Goal: Information Seeking & Learning: Learn about a topic

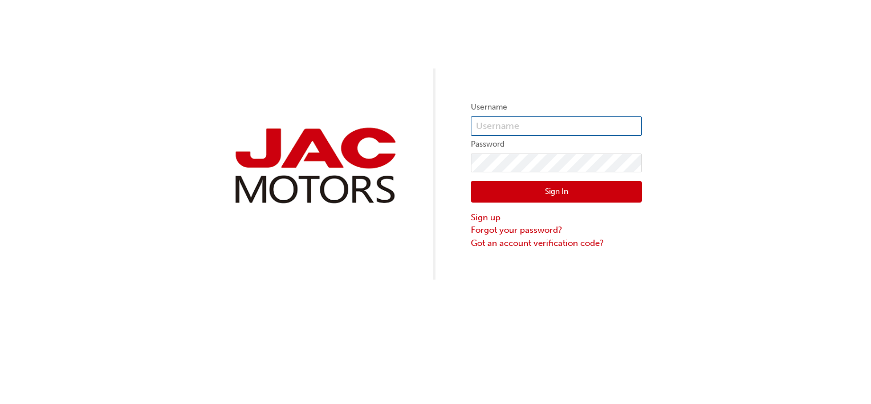
click at [549, 123] on input "text" at bounding box center [556, 125] width 171 height 19
click at [579, 128] on input "text" at bounding box center [556, 125] width 171 height 19
paste input "JQ865"
type input "JQ865"
click at [582, 198] on button "Sign In" at bounding box center [556, 192] width 171 height 22
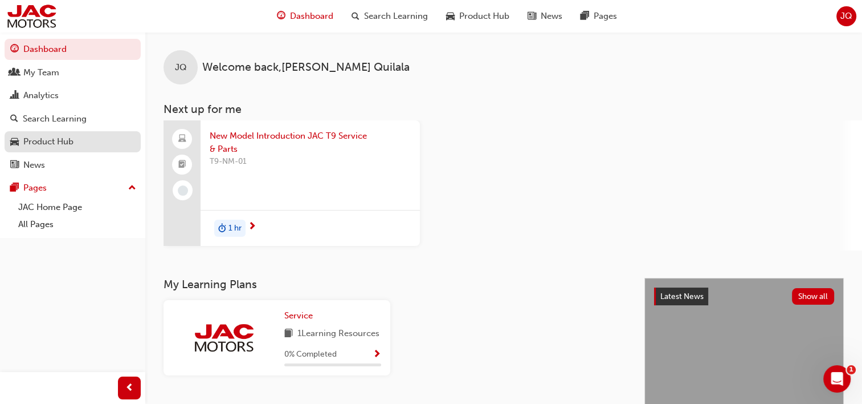
click at [68, 138] on div "Product Hub" at bounding box center [48, 141] width 50 height 13
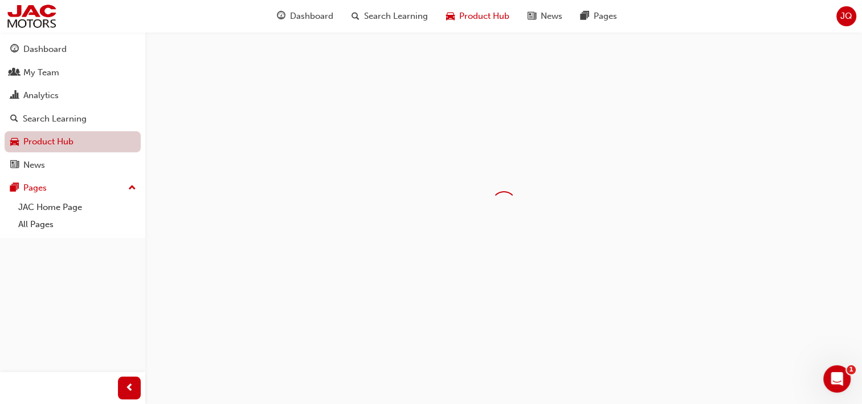
click at [68, 138] on link "Product Hub" at bounding box center [73, 141] width 136 height 21
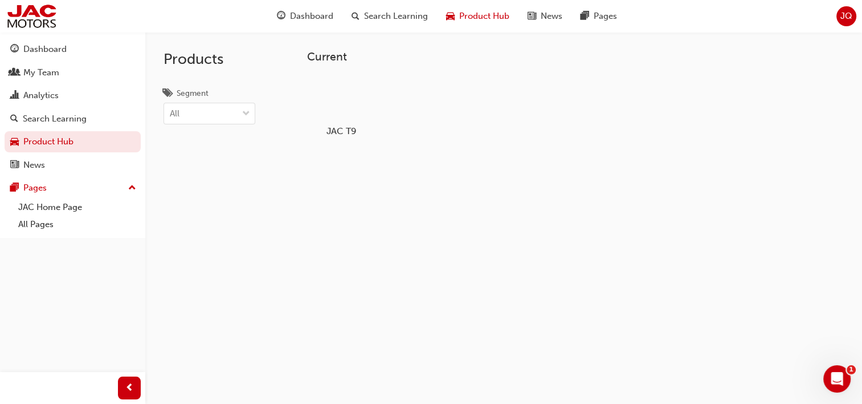
click at [326, 102] on div at bounding box center [340, 98] width 63 height 46
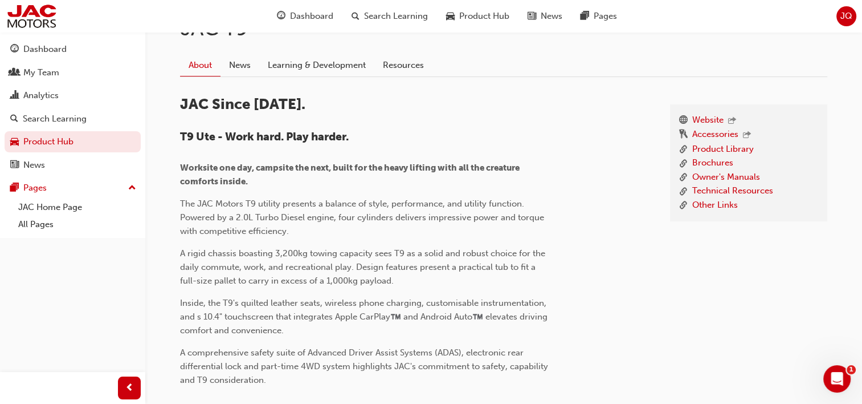
scroll to position [282, 0]
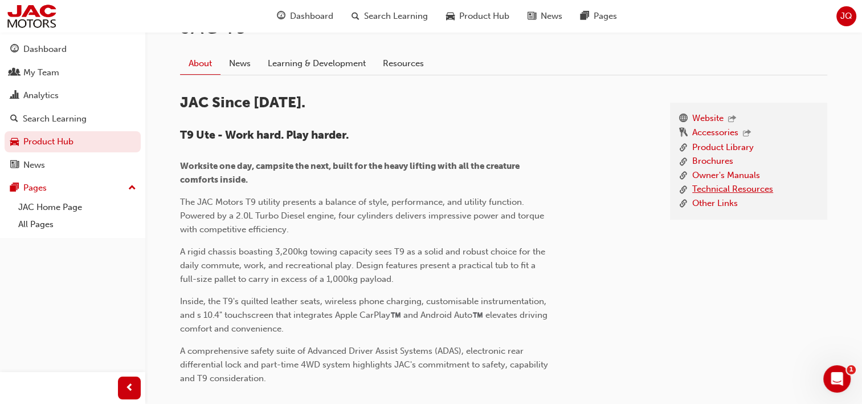
click at [766, 192] on link "Technical Resources" at bounding box center [732, 189] width 81 height 14
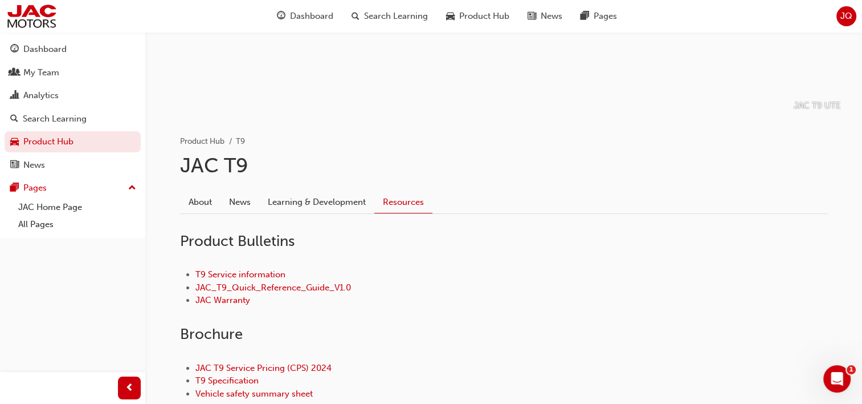
scroll to position [139, 0]
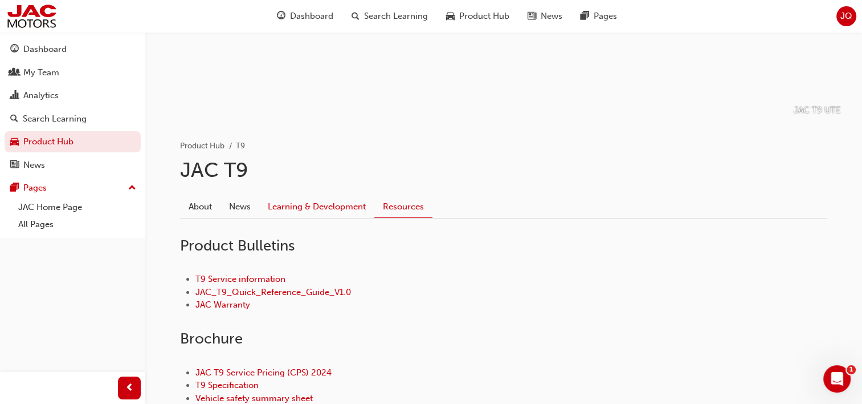
click at [323, 205] on link "Learning & Development" at bounding box center [316, 206] width 115 height 22
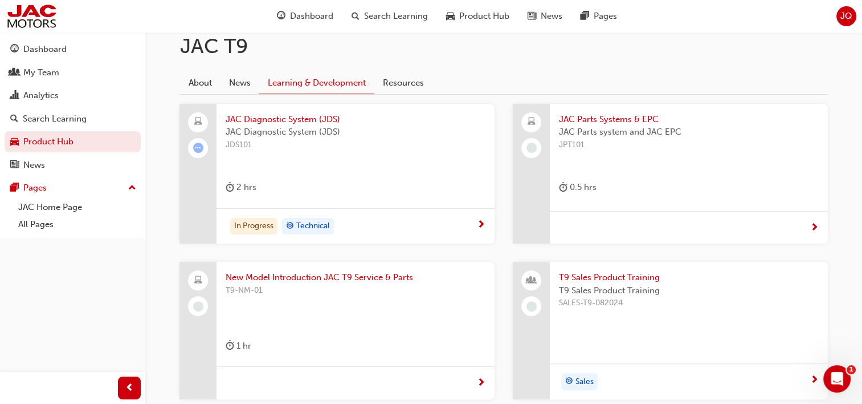
scroll to position [266, 0]
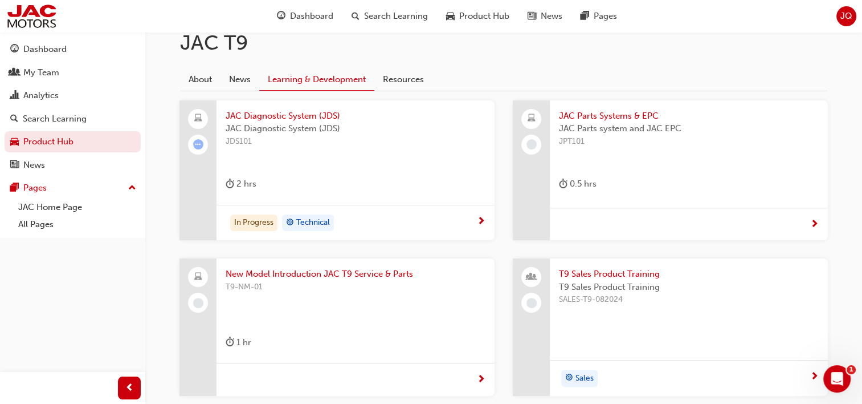
click at [405, 221] on div "In Progress Technical" at bounding box center [351, 222] width 251 height 17
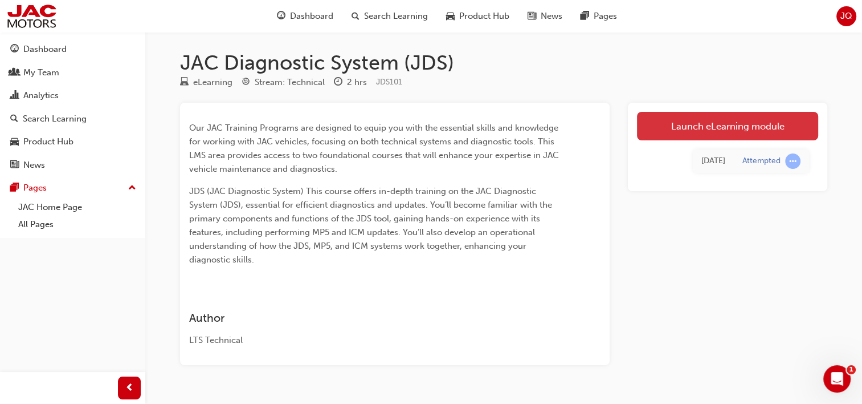
click at [683, 121] on link "Launch eLearning module" at bounding box center [727, 126] width 181 height 28
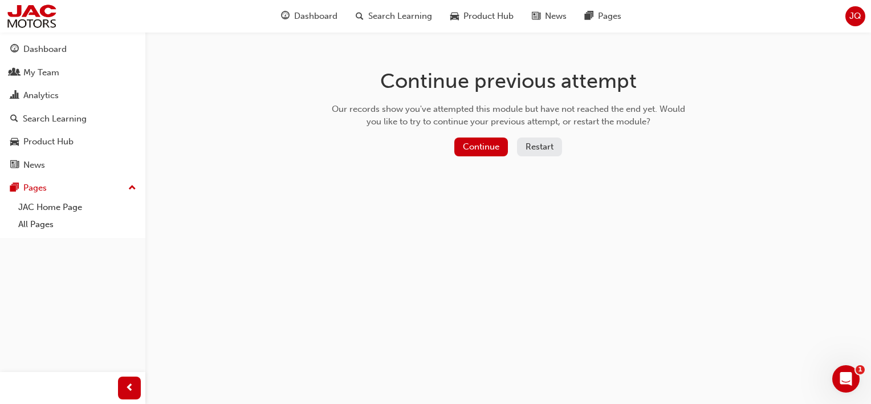
click at [528, 153] on button "Restart" at bounding box center [539, 146] width 45 height 19
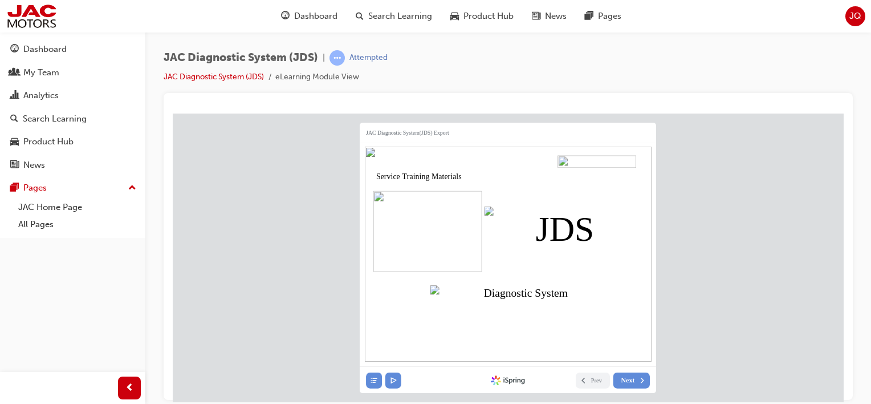
click at [461, 253] on img at bounding box center [427, 230] width 109 height 81
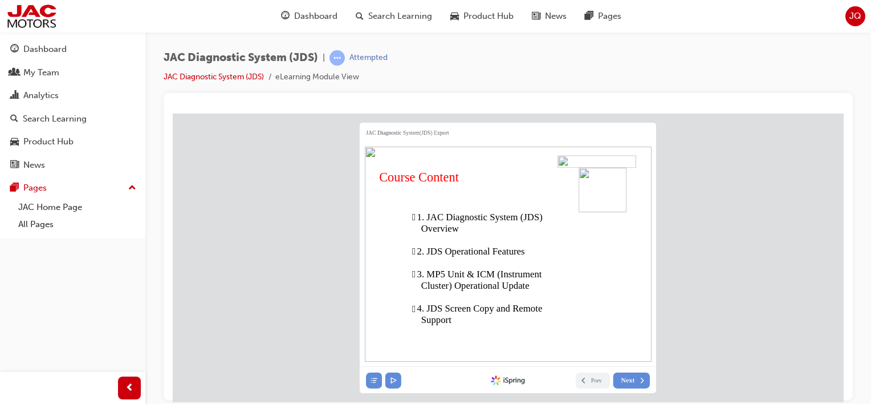
click at [793, 288] on div "JAC Diagnostic System(JDS) Export Course Content  1. JAC Diagnostic System (JD…" at bounding box center [508, 248] width 671 height 270
click at [506, 229] on img at bounding box center [507, 254] width 287 height 216
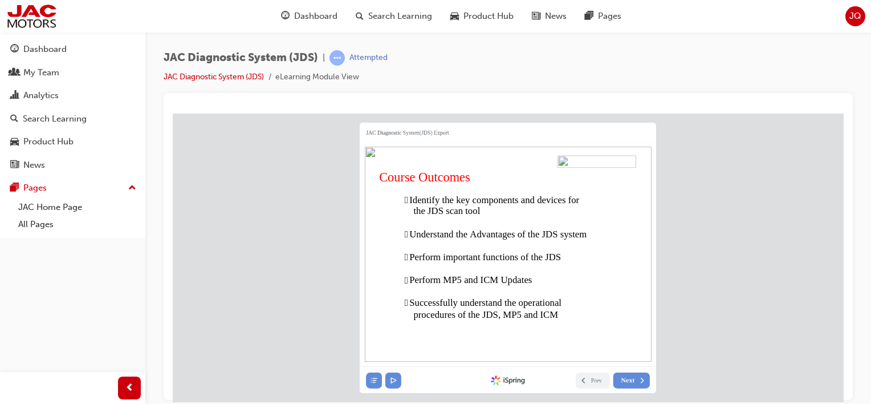
click at [484, 255] on span "Perform important functions of the JDS" at bounding box center [485, 256] width 152 height 10
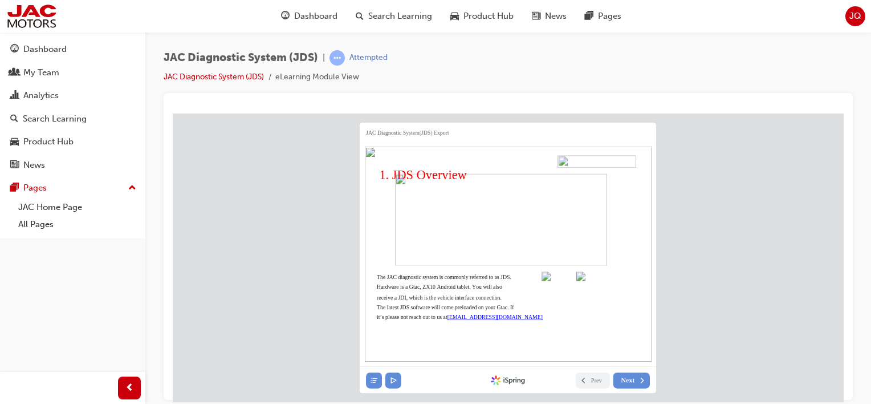
click at [511, 276] on span "The JAC diagnostic system is commonly referred to as JDS." at bounding box center [444, 277] width 135 height 6
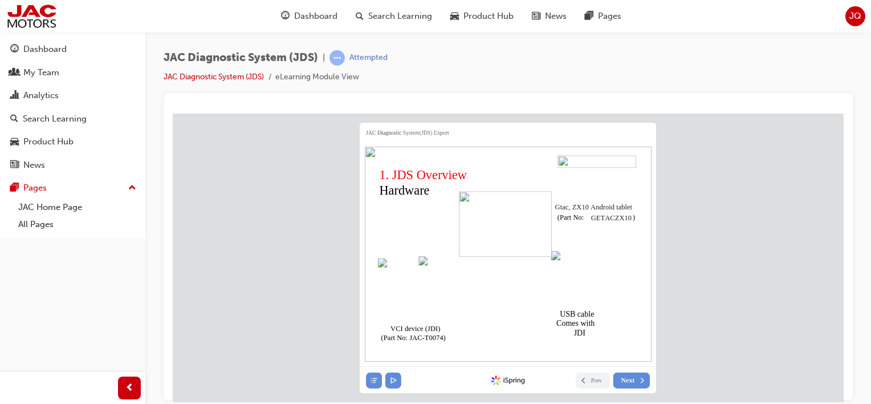
drag, startPoint x: 859, startPoint y: 166, endPoint x: 869, endPoint y: 201, distance: 35.7
click at [869, 201] on div "JAC Diagnostic System (JDS) | Attempted JAC Diagnostic System (JDS) eLearning M…" at bounding box center [508, 203] width 726 height 343
click at [807, 241] on div "JAC Diagnostic System(JDS) Export VCI device (JDI) (Part No: JAC-T0074) USB cab…" at bounding box center [508, 248] width 671 height 270
click at [397, 380] on button at bounding box center [393, 379] width 16 height 16
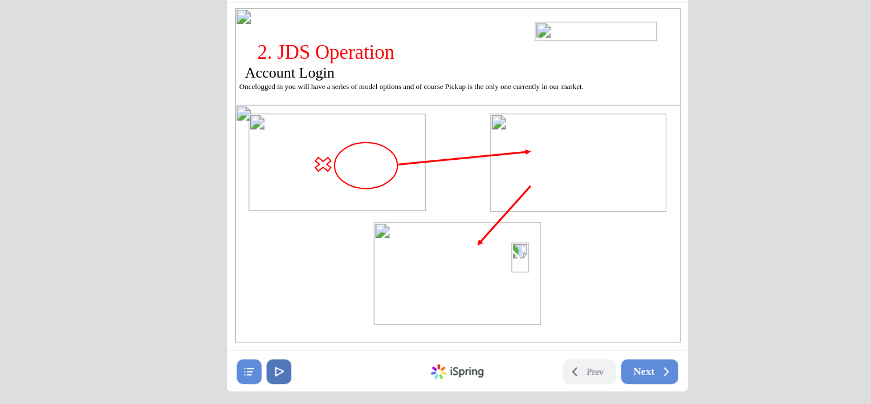
click at [162, 225] on button at bounding box center [157, 222] width 16 height 16
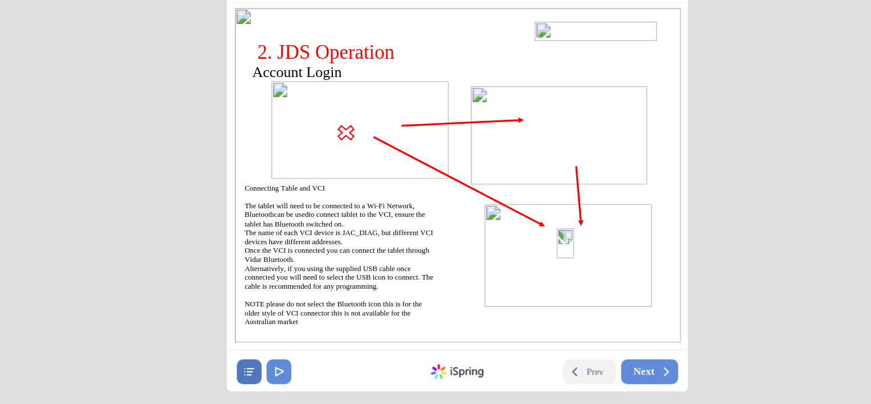
click at [135, 225] on icon at bounding box center [137, 222] width 8 height 8
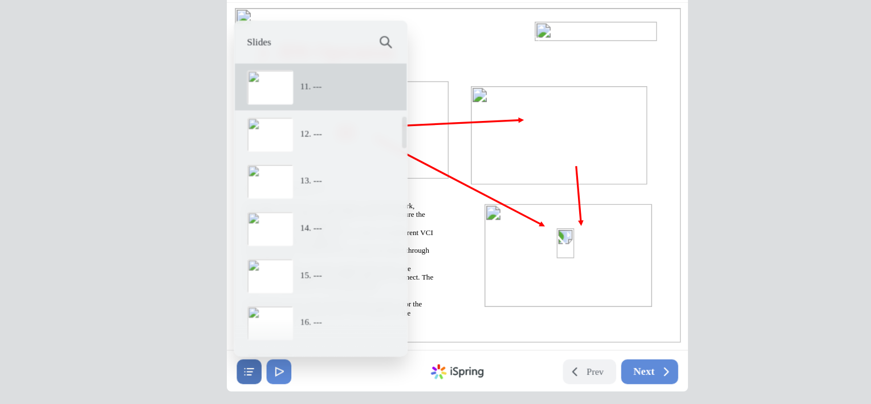
click at [135, 226] on icon at bounding box center [137, 222] width 8 height 8
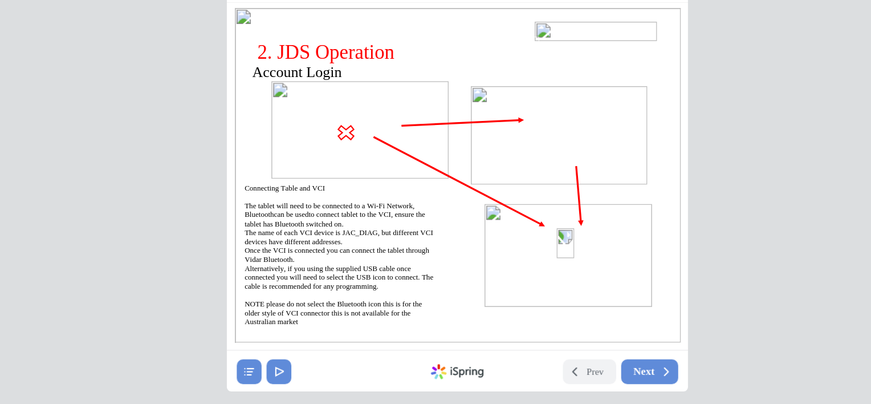
click at [166, 225] on div at bounding box center [226, 222] width 195 height 16
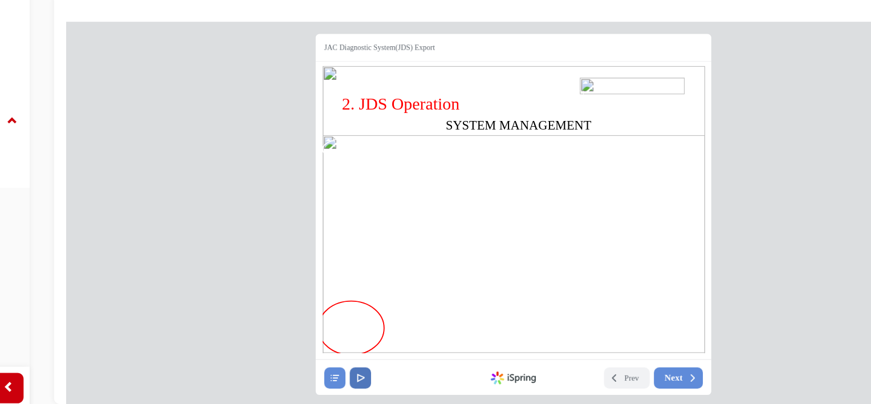
scroll to position [0, 0]
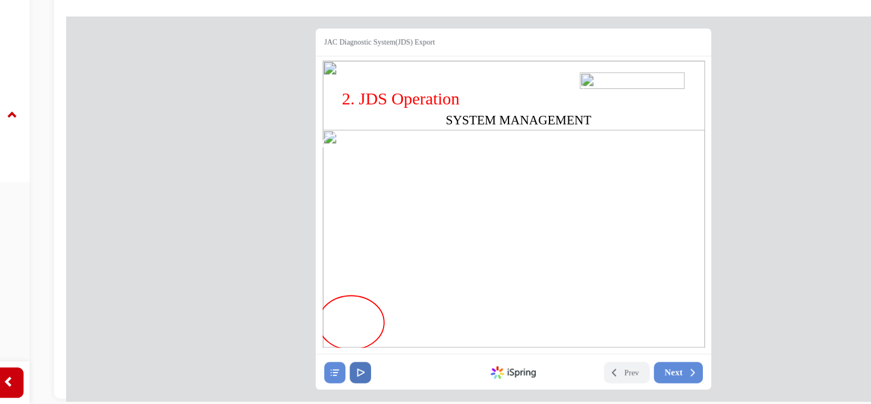
click at [290, 282] on button at bounding box center [287, 282] width 16 height 16
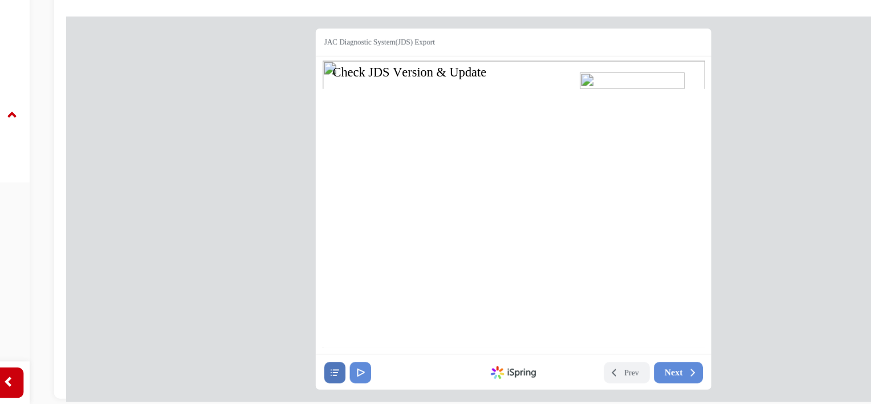
click at [271, 284] on button at bounding box center [267, 282] width 16 height 16
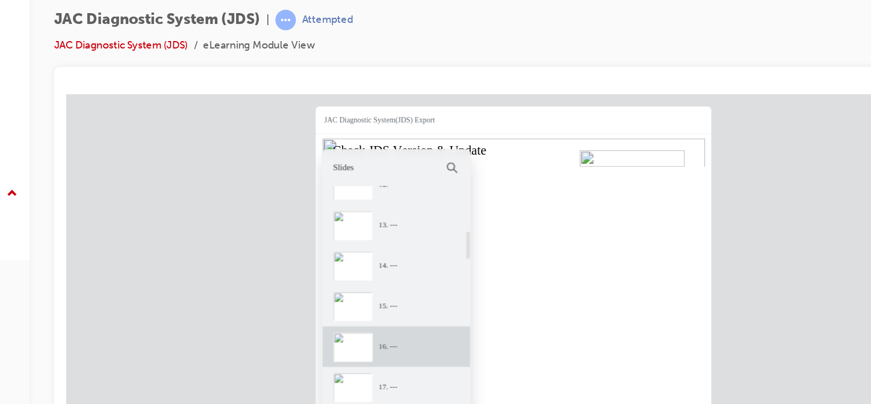
scroll to position [537, 0]
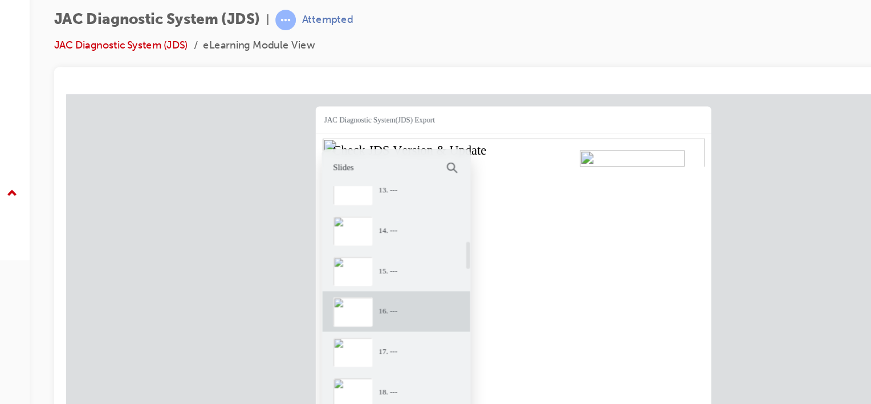
drag, startPoint x: 368, startPoint y: 219, endPoint x: 364, endPoint y: 229, distance: 10.5
click at [364, 229] on div at bounding box center [366, 256] width 6 height 185
click at [297, 197] on div "14. ---" at bounding box center [332, 195] width 73 height 7
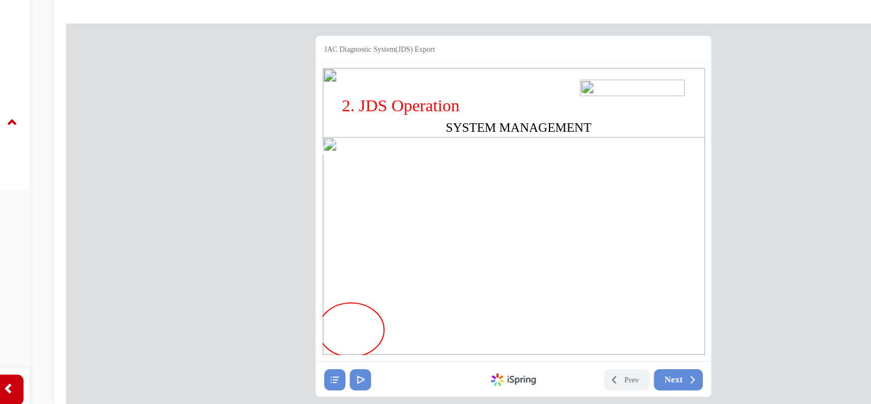
scroll to position [0, 0]
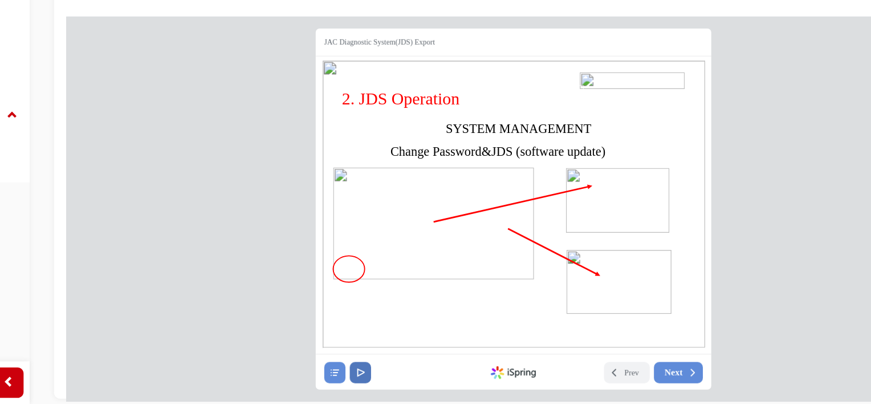
click at [291, 278] on button at bounding box center [287, 282] width 16 height 16
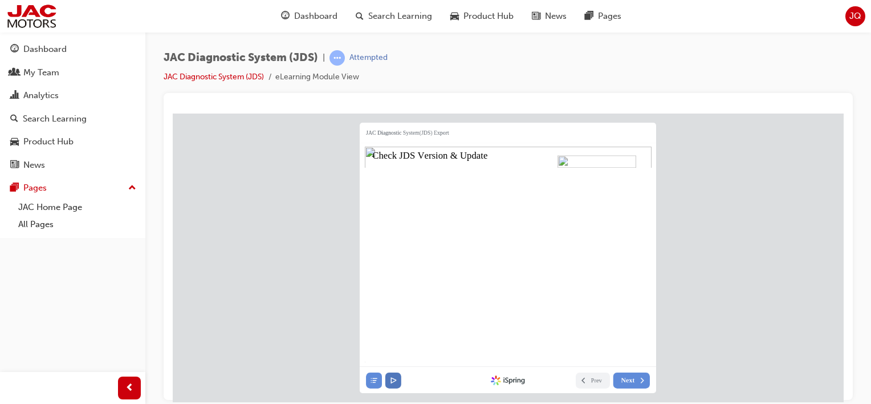
click at [393, 373] on button at bounding box center [393, 379] width 16 height 16
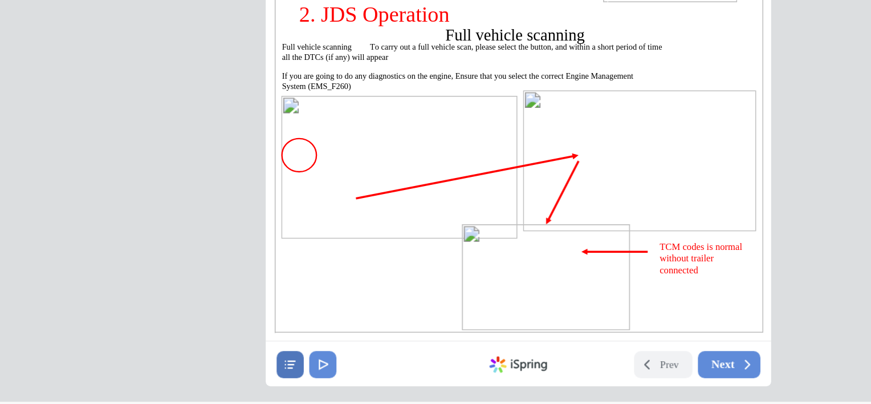
click at [149, 176] on icon at bounding box center [148, 175] width 6 height 5
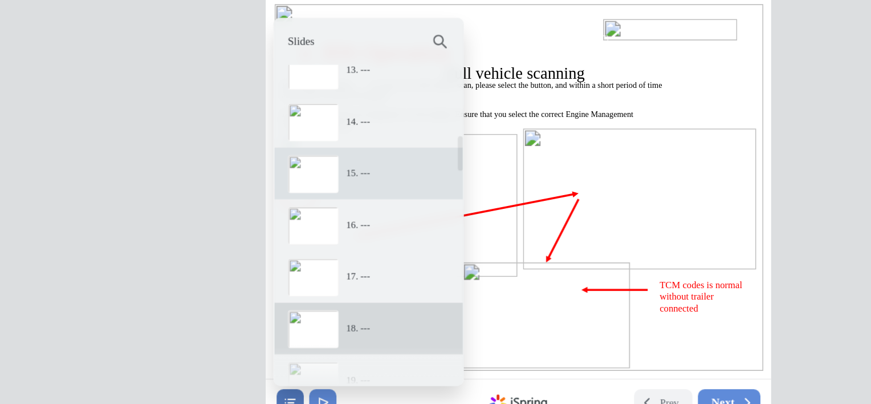
scroll to position [525, 0]
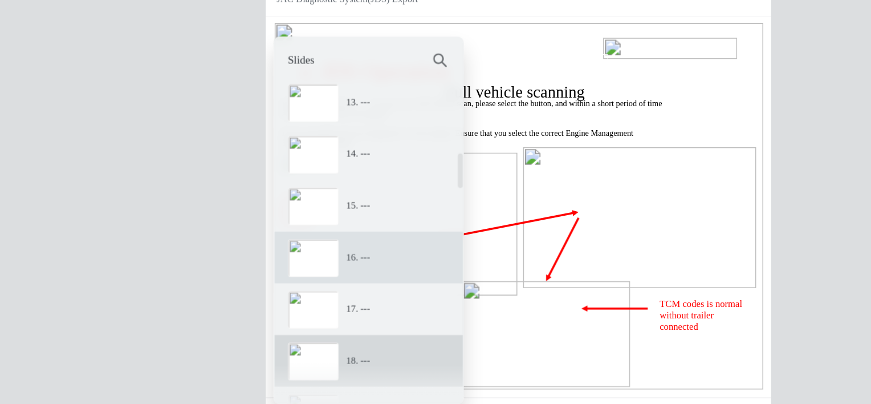
click at [168, 143] on img at bounding box center [162, 137] width 30 height 22
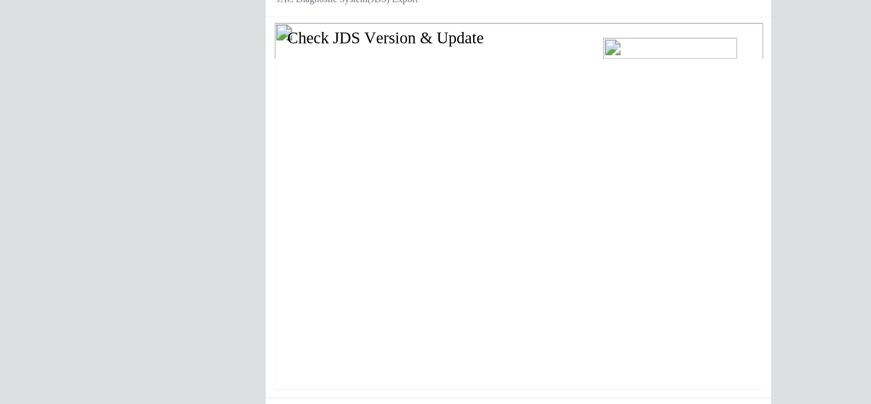
scroll to position [0, 0]
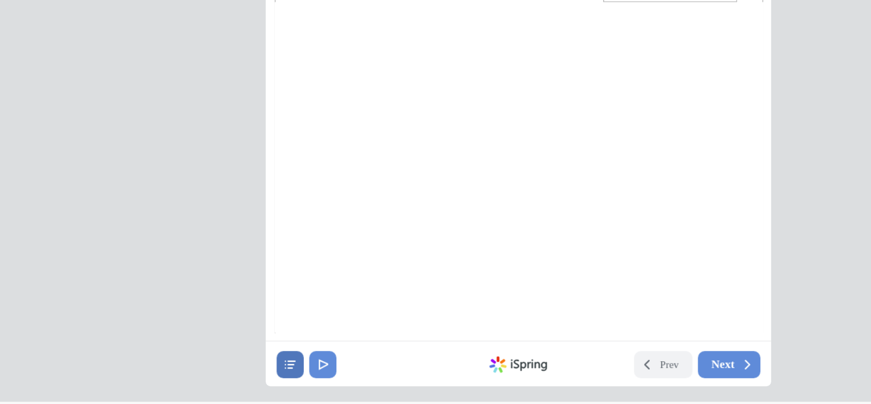
click at [148, 176] on icon at bounding box center [148, 176] width 8 height 8
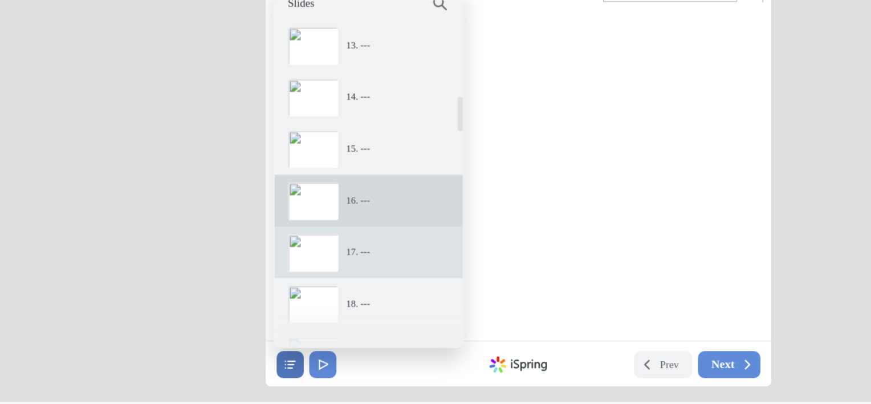
click at [169, 115] on img at bounding box center [162, 110] width 30 height 22
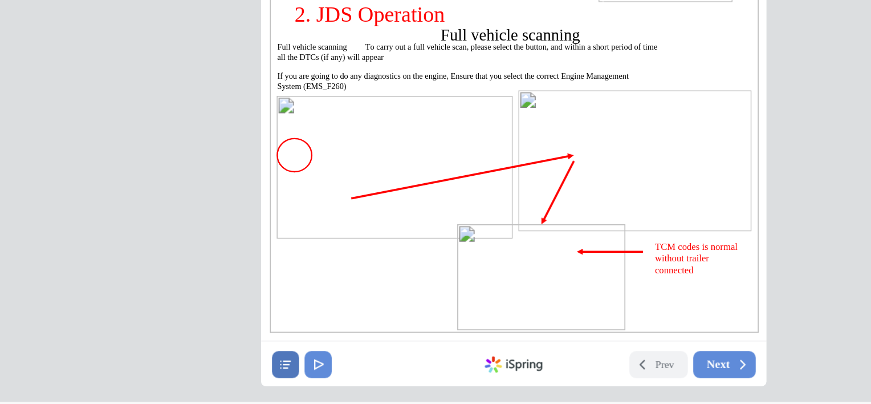
click at [141, 180] on button at bounding box center [144, 176] width 16 height 16
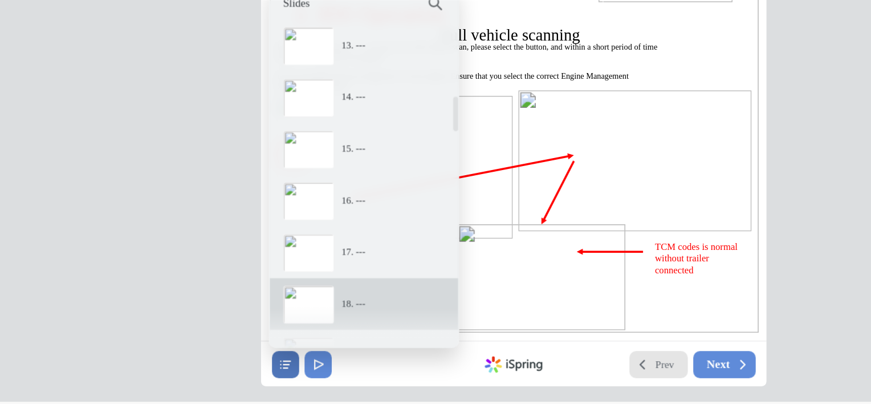
drag, startPoint x: 367, startPoint y: 169, endPoint x: 361, endPoint y: 178, distance: 10.8
click at [366, 169] on button "Prev" at bounding box center [362, 176] width 34 height 16
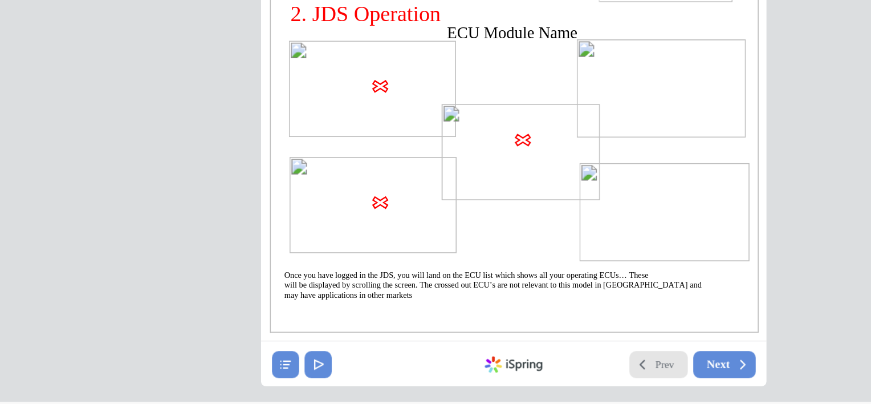
click at [361, 178] on span "Prev" at bounding box center [366, 176] width 11 height 8
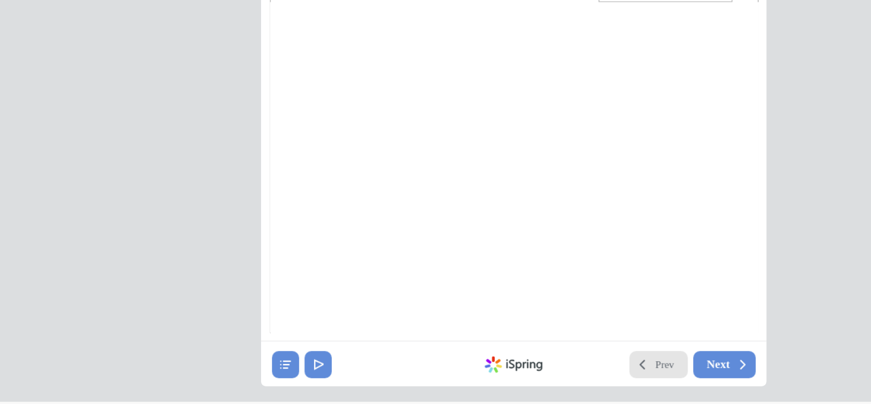
scroll to position [0, 0]
click at [359, 182] on button "Prev" at bounding box center [362, 176] width 34 height 16
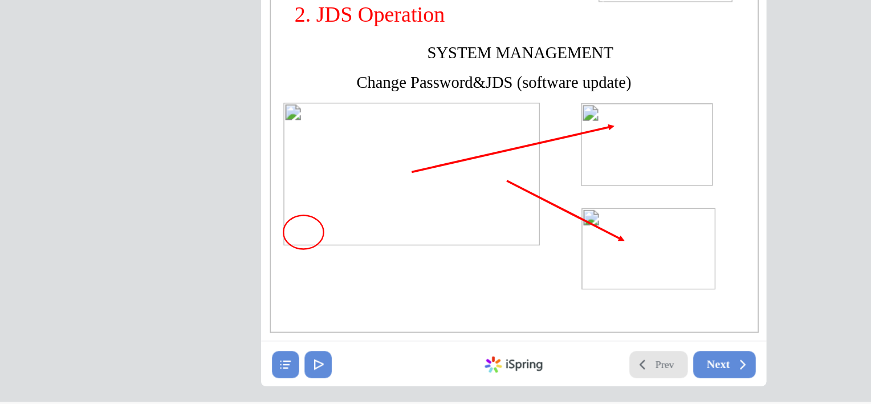
click at [358, 183] on button "Prev" at bounding box center [362, 176] width 34 height 16
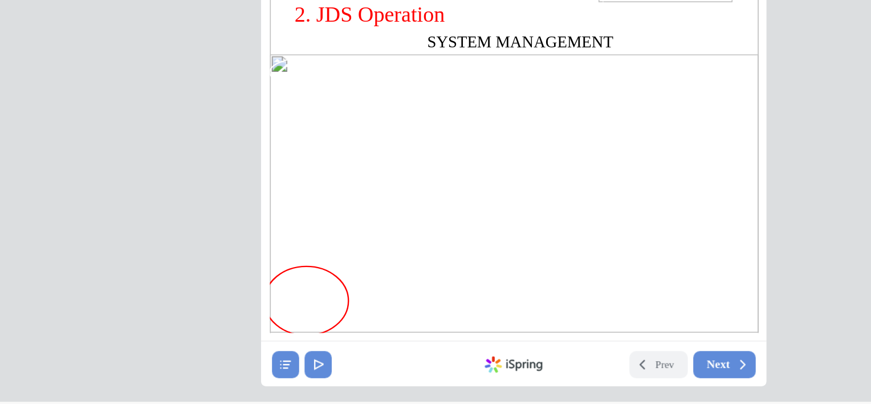
click at [358, 184] on nav "Prev Next Created with iSpring" at bounding box center [277, 175] width 296 height 27
click at [358, 186] on nav "Prev Next Created with iSpring" at bounding box center [277, 175] width 296 height 27
click at [126, 181] on body "JAC Diagnostic System(JDS) Export SYSTEM MANAGEMENT 2. JDS Operation Prev Next …" at bounding box center [277, 53] width 671 height 288
drag, startPoint x: 135, startPoint y: 177, endPoint x: 142, endPoint y: 176, distance: 6.9
click at [135, 176] on nav "Prev Next Created with iSpring" at bounding box center [277, 175] width 296 height 27
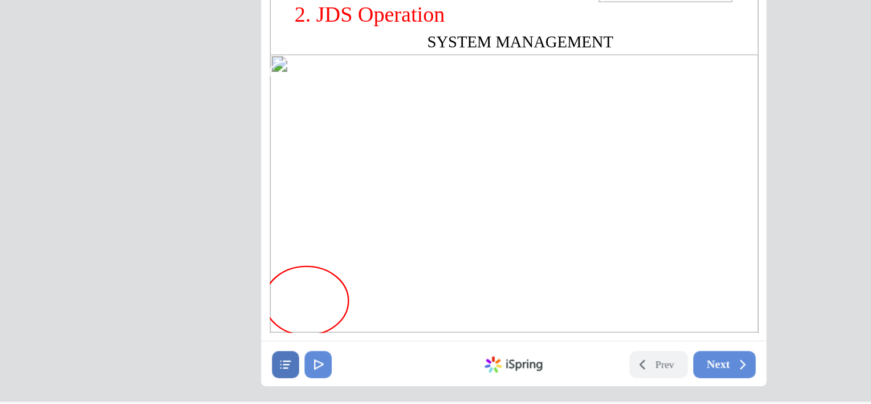
click at [142, 176] on icon at bounding box center [144, 175] width 6 height 5
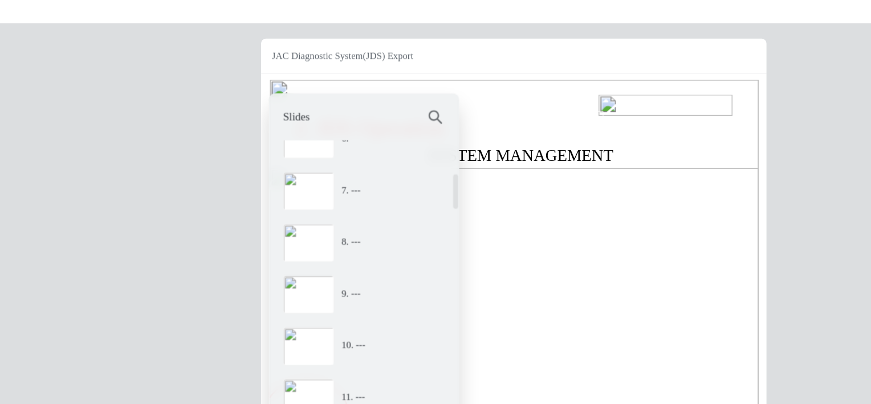
scroll to position [234, 0]
drag, startPoint x: 244, startPoint y: 138, endPoint x: 245, endPoint y: 125, distance: 12.6
click at [245, 125] on div "JAC Diagnostic System(JDS) Export SYSTEM MANAGEMENT 2. JDS Operation Prev Next …" at bounding box center [277, 166] width 296 height 270
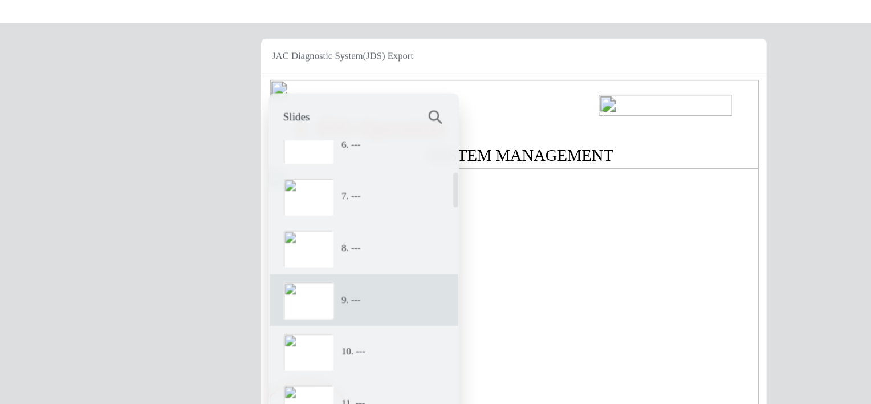
click at [167, 184] on img at bounding box center [157, 184] width 30 height 22
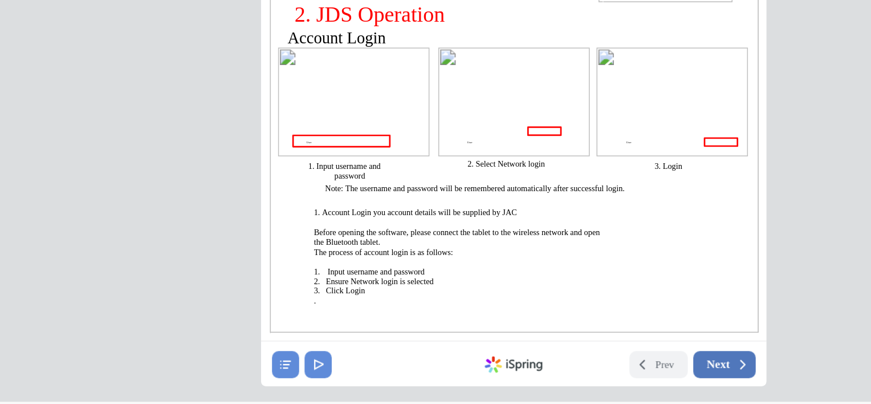
click at [394, 175] on span "Next" at bounding box center [397, 176] width 14 height 8
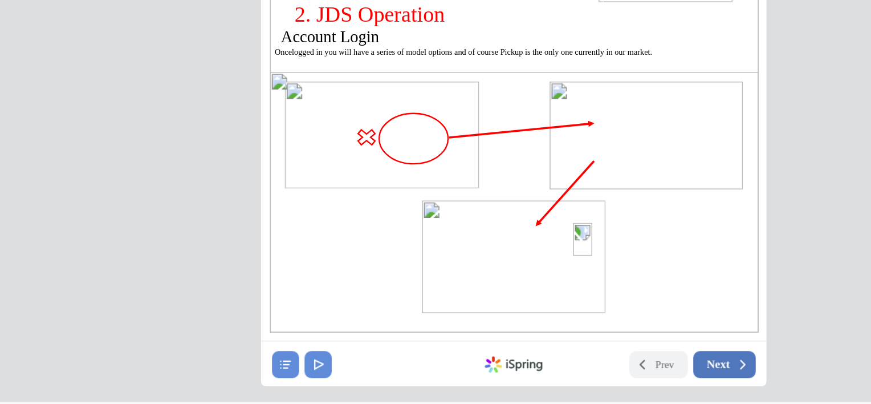
click at [393, 177] on span "Next" at bounding box center [397, 176] width 14 height 8
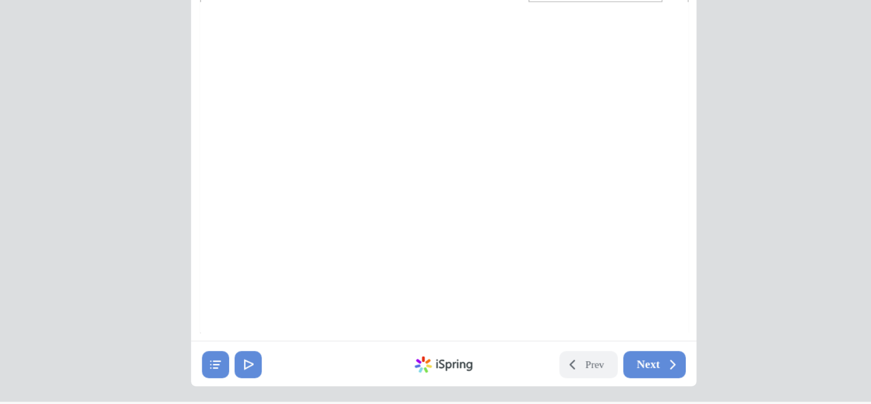
scroll to position [0, 0]
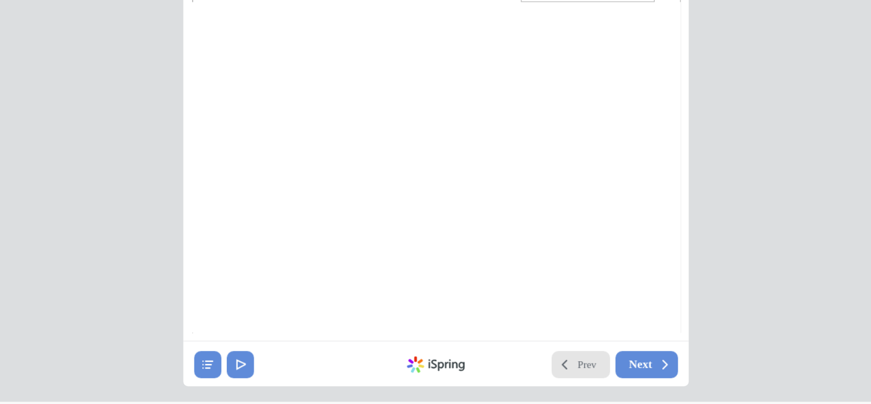
click at [279, 177] on button "Prev" at bounding box center [285, 176] width 34 height 16
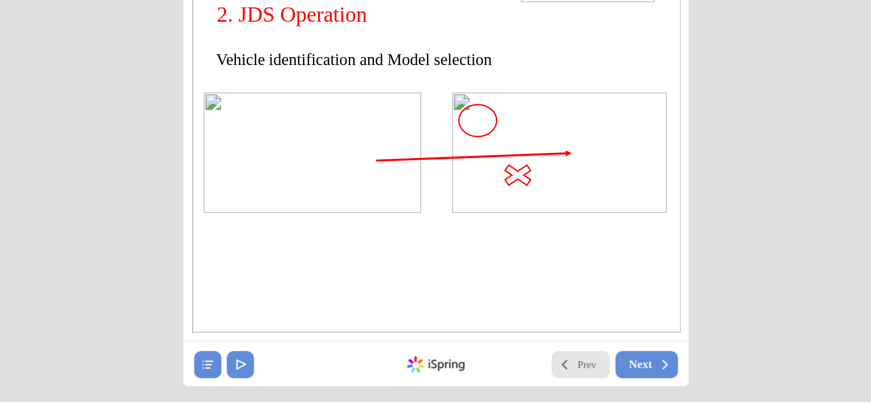
click at [280, 177] on button "Prev" at bounding box center [285, 176] width 34 height 16
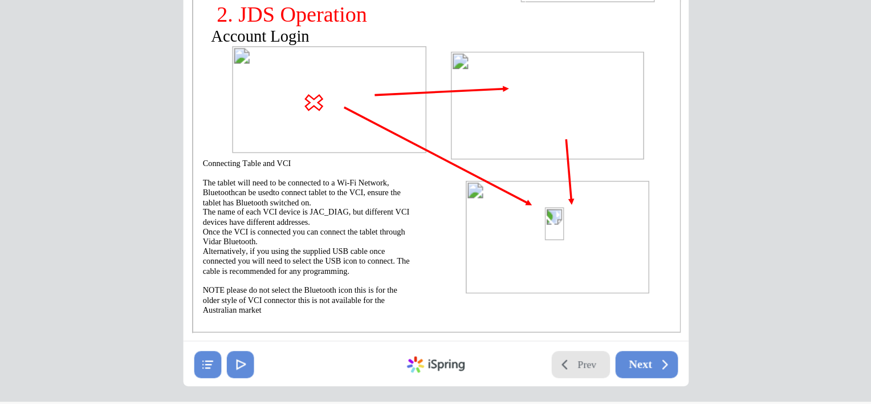
click at [280, 177] on button "Prev" at bounding box center [285, 176] width 34 height 16
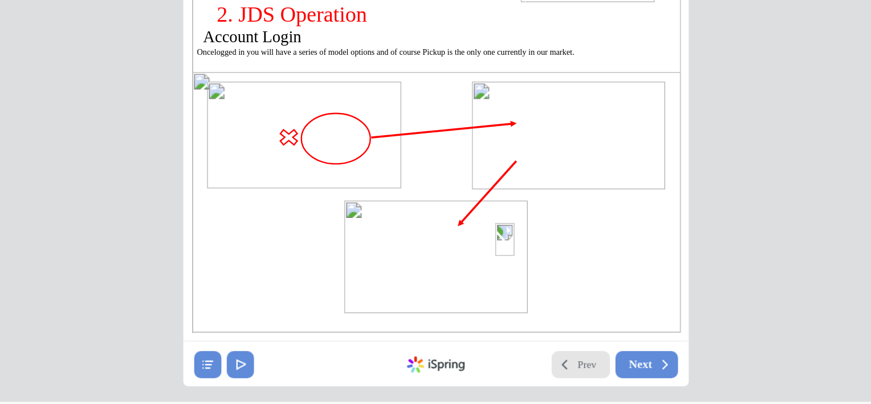
click at [280, 177] on button "Prev" at bounding box center [285, 176] width 34 height 16
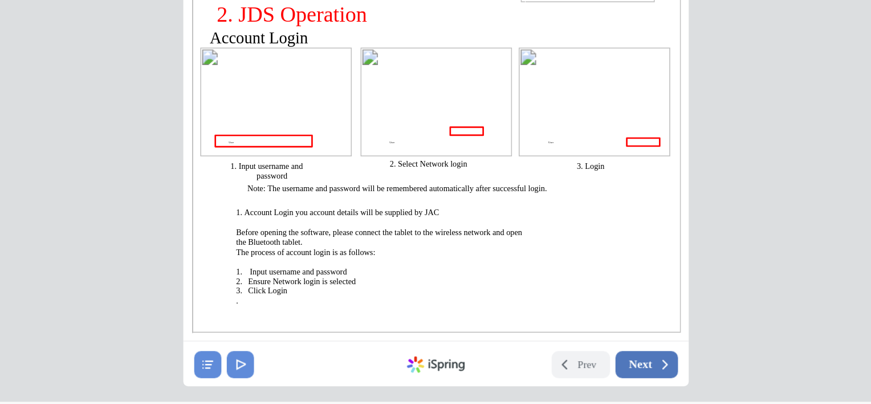
click at [333, 175] on icon at bounding box center [334, 176] width 8 height 8
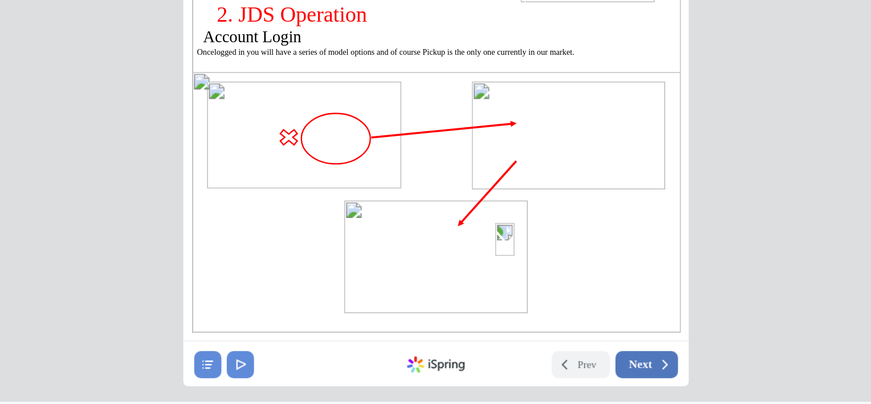
click at [333, 175] on icon at bounding box center [334, 176] width 8 height 8
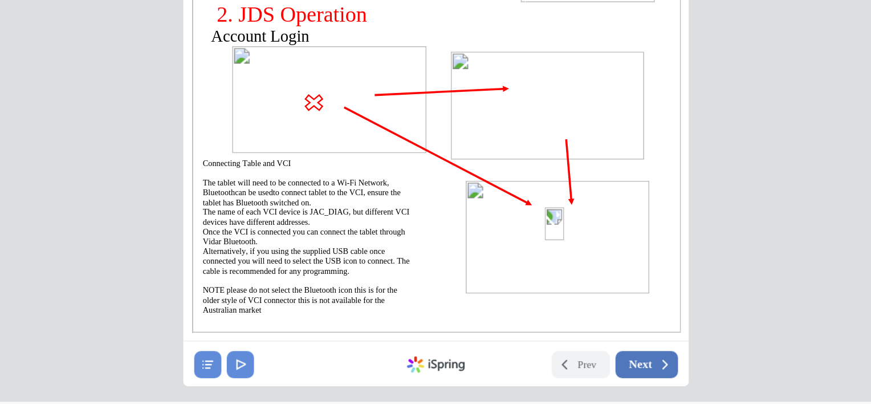
click at [315, 178] on span "Next" at bounding box center [320, 176] width 14 height 8
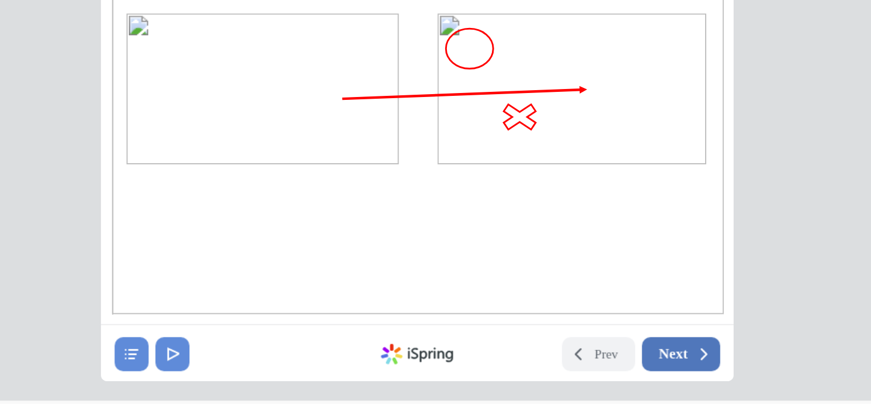
click at [150, 51] on span "Next" at bounding box center [157, 51] width 14 height 8
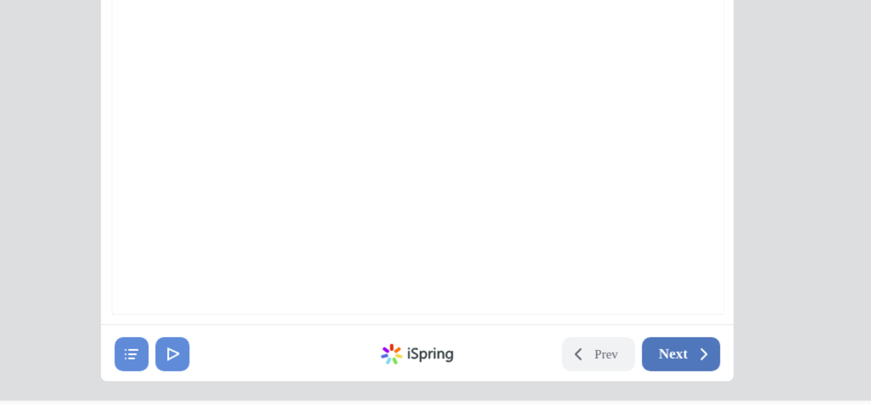
click at [169, 52] on icon at bounding box center [172, 51] width 8 height 8
click at [161, 52] on span "Next" at bounding box center [157, 51] width 14 height 8
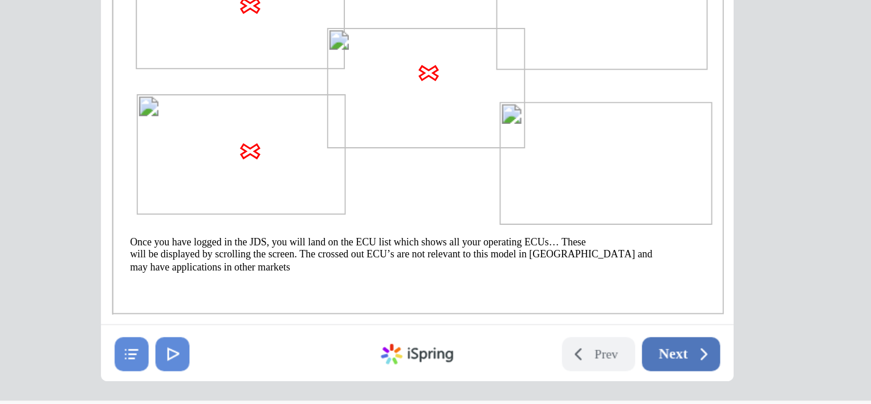
click at [165, 54] on button "Next" at bounding box center [161, 51] width 36 height 16
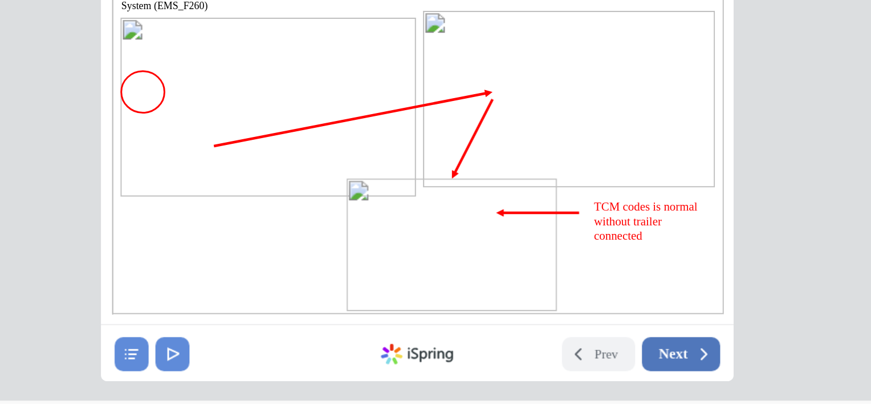
click at [162, 48] on span "Next" at bounding box center [157, 51] width 14 height 8
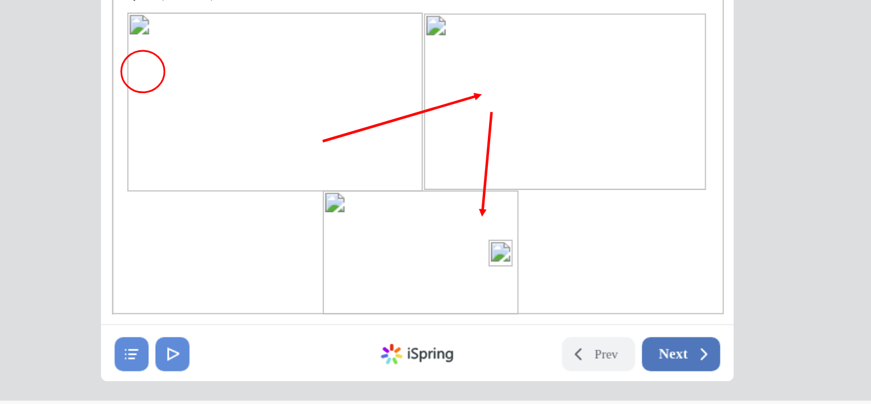
click at [158, 50] on span "Next" at bounding box center [157, 51] width 14 height 8
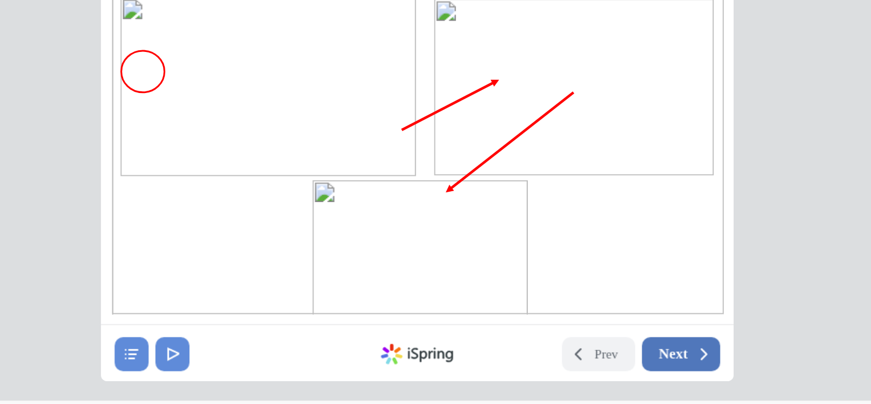
click at [160, 47] on span "Next" at bounding box center [157, 51] width 14 height 8
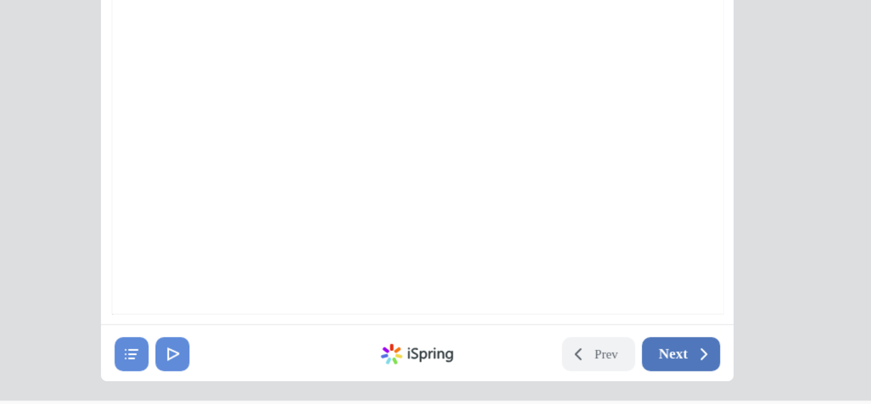
click at [168, 51] on icon at bounding box center [172, 51] width 8 height 8
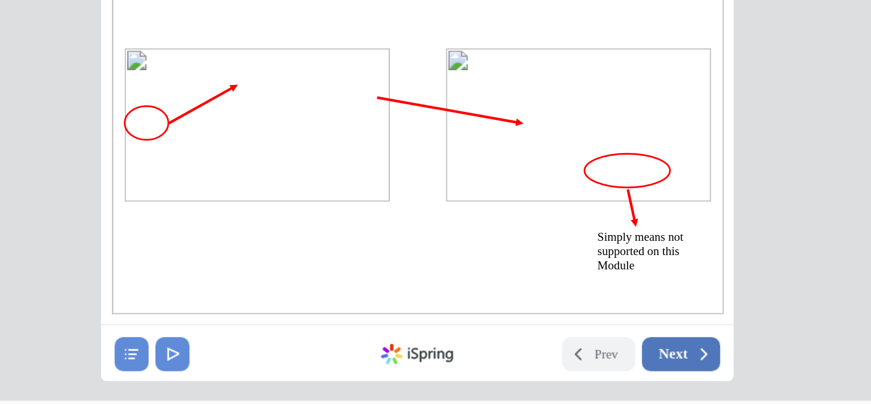
click at [165, 52] on button "Next" at bounding box center [161, 51] width 36 height 16
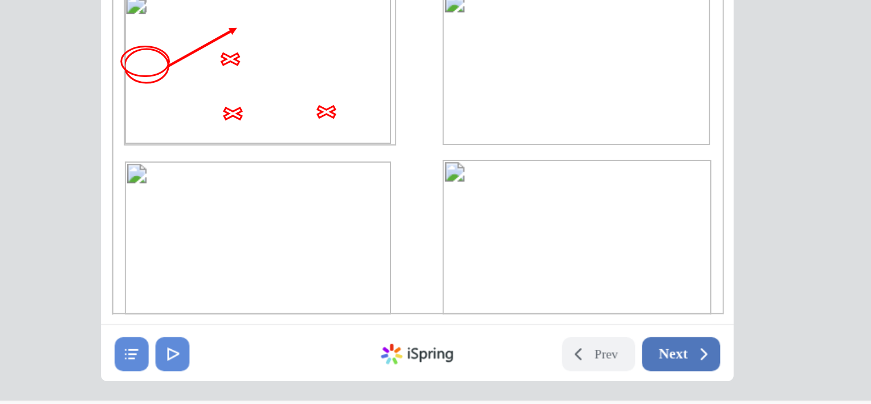
click at [150, 47] on span "Next" at bounding box center [157, 51] width 14 height 8
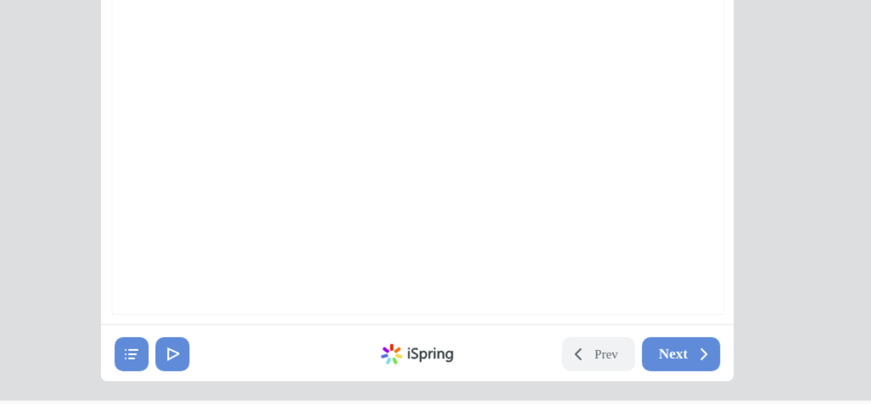
click at [161, 60] on nav "Prev Next Created with iSpring" at bounding box center [37, 51] width 296 height 27
click at [156, 56] on button "Next" at bounding box center [161, 51] width 36 height 16
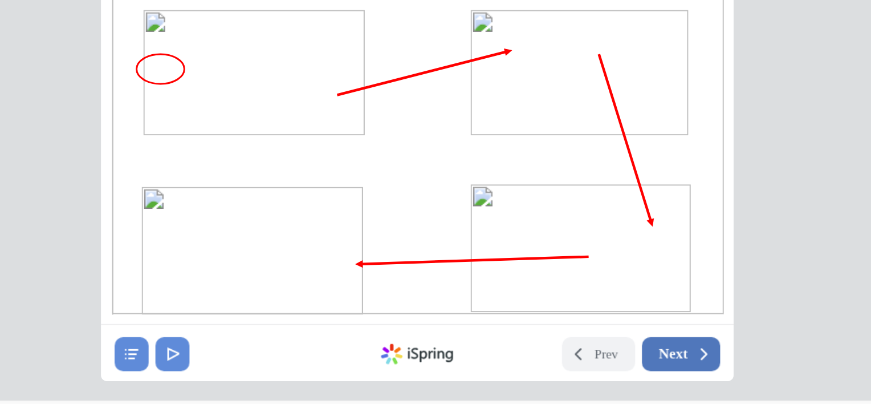
click at [150, 44] on button "Next" at bounding box center [161, 51] width 36 height 16
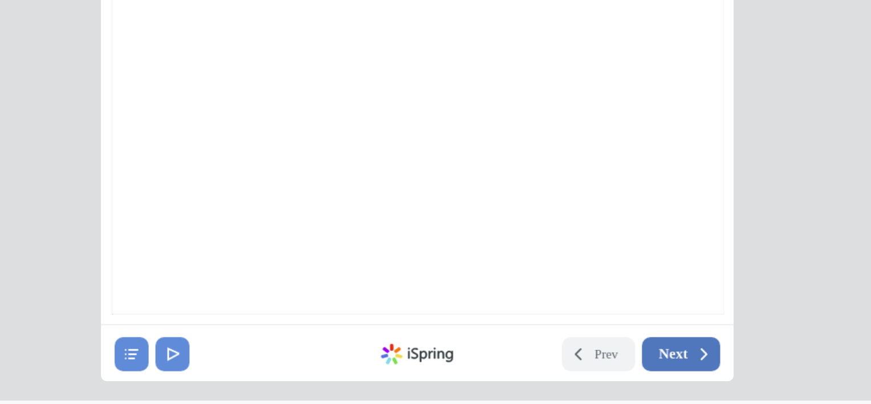
click at [165, 48] on button "Next" at bounding box center [161, 51] width 36 height 16
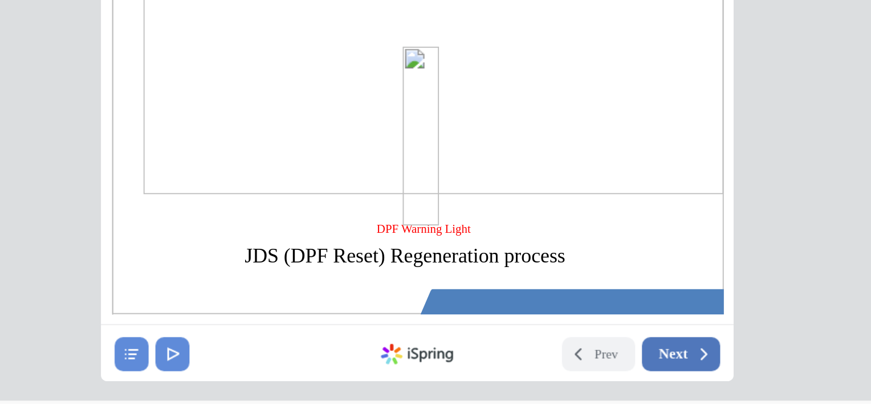
click at [174, 55] on button "Next" at bounding box center [161, 51] width 36 height 16
